Goal: Task Accomplishment & Management: Complete application form

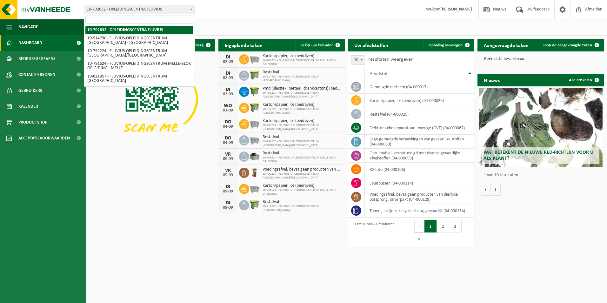
click at [190, 8] on span at bounding box center [191, 9] width 6 height 8
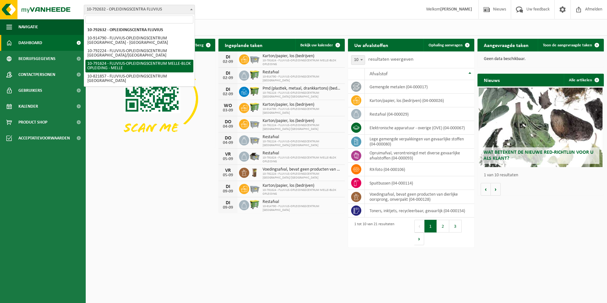
select select "30281"
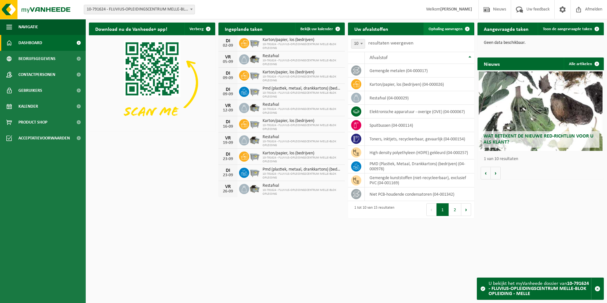
click at [456, 30] on span "Ophaling aanvragen" at bounding box center [445, 29] width 34 height 4
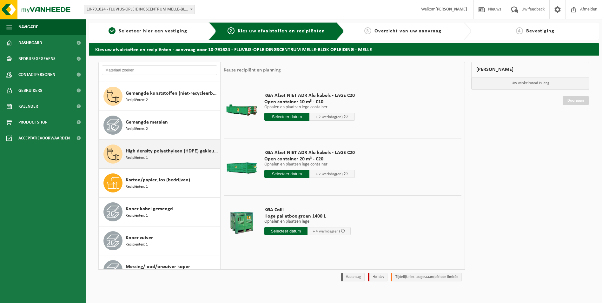
scroll to position [95, 0]
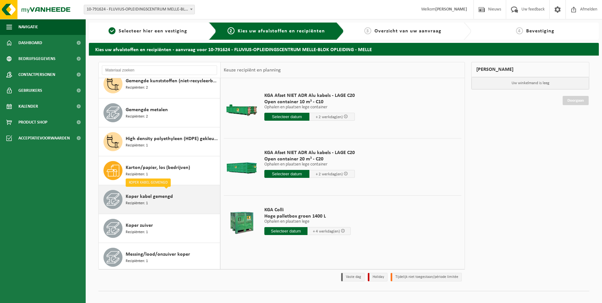
click at [157, 199] on span "Koper kabel gemengd" at bounding box center [149, 197] width 47 height 8
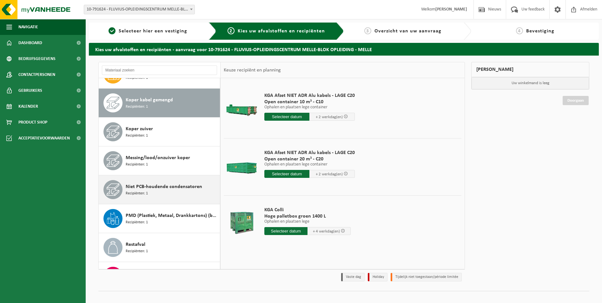
scroll to position [202, 0]
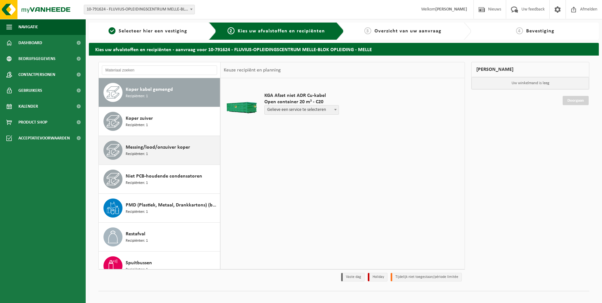
click at [146, 147] on span "Messing/lood/onzuiver koper" at bounding box center [158, 147] width 64 height 8
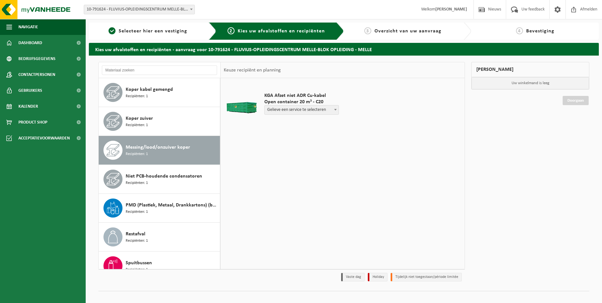
scroll to position [242, 0]
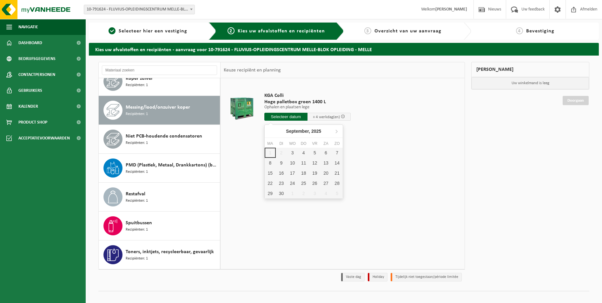
click at [292, 117] on input "text" at bounding box center [285, 117] width 43 height 8
click at [293, 155] on div "3" at bounding box center [292, 153] width 11 height 10
type input "Van 2025-09-03"
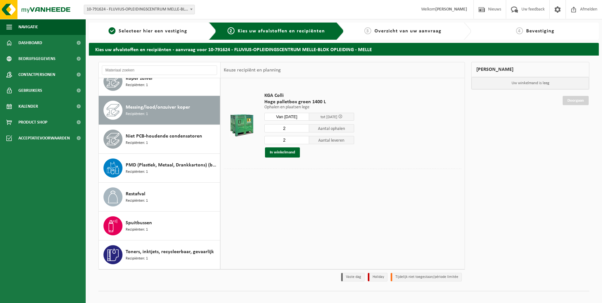
click at [304, 131] on input "2" at bounding box center [286, 128] width 45 height 8
type input "1"
click at [304, 129] on input "1" at bounding box center [286, 128] width 45 height 8
type input "1"
click at [304, 141] on input "1" at bounding box center [286, 140] width 45 height 8
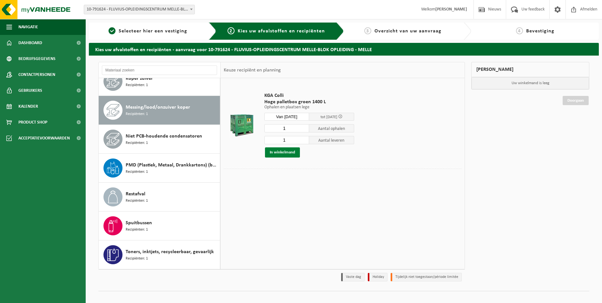
click at [286, 152] on button "In winkelmand" at bounding box center [282, 152] width 35 height 10
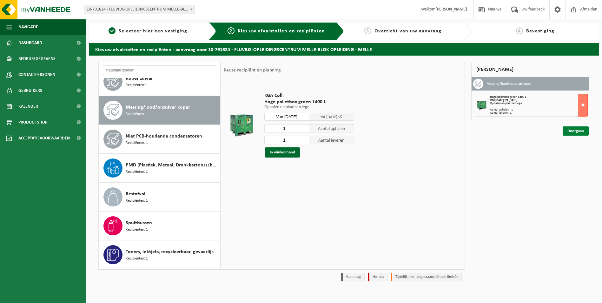
click at [576, 130] on link "Doorgaan" at bounding box center [576, 130] width 26 height 9
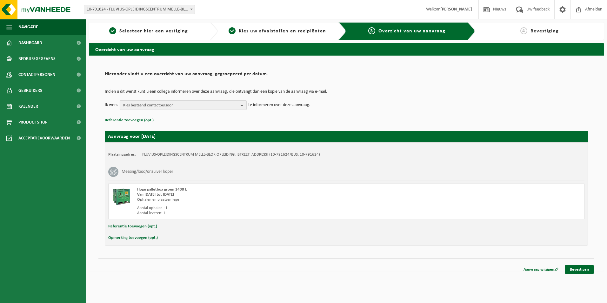
click at [242, 104] on b "button" at bounding box center [243, 105] width 6 height 9
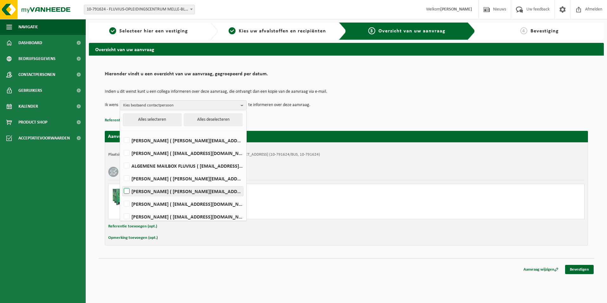
click at [126, 191] on label "Nadine Van Rentergem ( nadine.vanrentergem@fluvius.be )" at bounding box center [182, 191] width 121 height 10
click at [122, 183] on input "Nadine Van Rentergem ( nadine.vanrentergem@fluvius.be )" at bounding box center [121, 183] width 0 height 0
checkbox input "true"
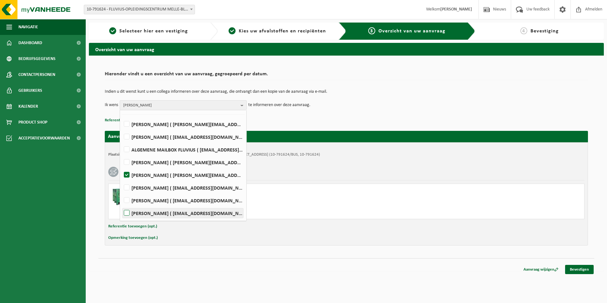
click at [128, 214] on label "KRISTA VERHOEVEN ( krista.verhoeven@fluvius.be )" at bounding box center [182, 213] width 121 height 10
click at [122, 205] on input "KRISTA VERHOEVEN ( krista.verhoeven@fluvius.be )" at bounding box center [121, 205] width 0 height 0
checkbox input "true"
click at [484, 280] on html "Vestiging: 10-792632 - OPLEIDINGSCENTRA FLUVIUS 10-914790 - FLUVIUS-OPLEIDINGSC…" at bounding box center [303, 151] width 607 height 303
click at [388, 117] on p "Referentie toevoegen (opt.)" at bounding box center [346, 120] width 483 height 8
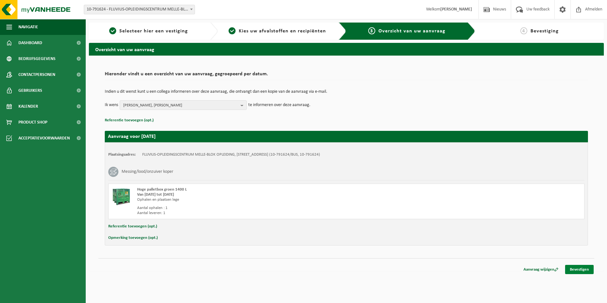
click at [574, 269] on link "Bevestigen" at bounding box center [579, 269] width 29 height 9
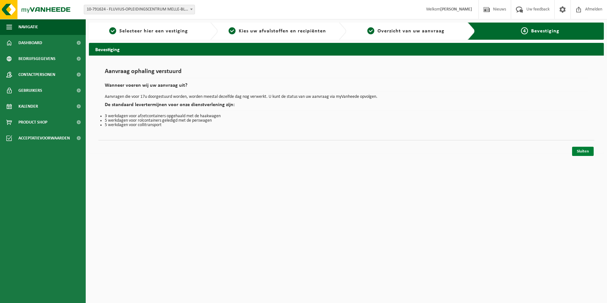
click at [585, 151] on link "Sluiten" at bounding box center [583, 151] width 22 height 9
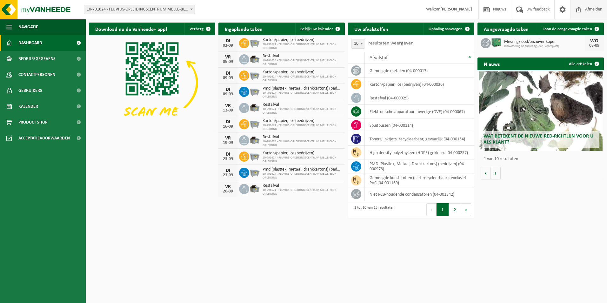
click at [593, 7] on span "Afmelden" at bounding box center [593, 9] width 20 height 19
